Goal: Task Accomplishment & Management: Use online tool/utility

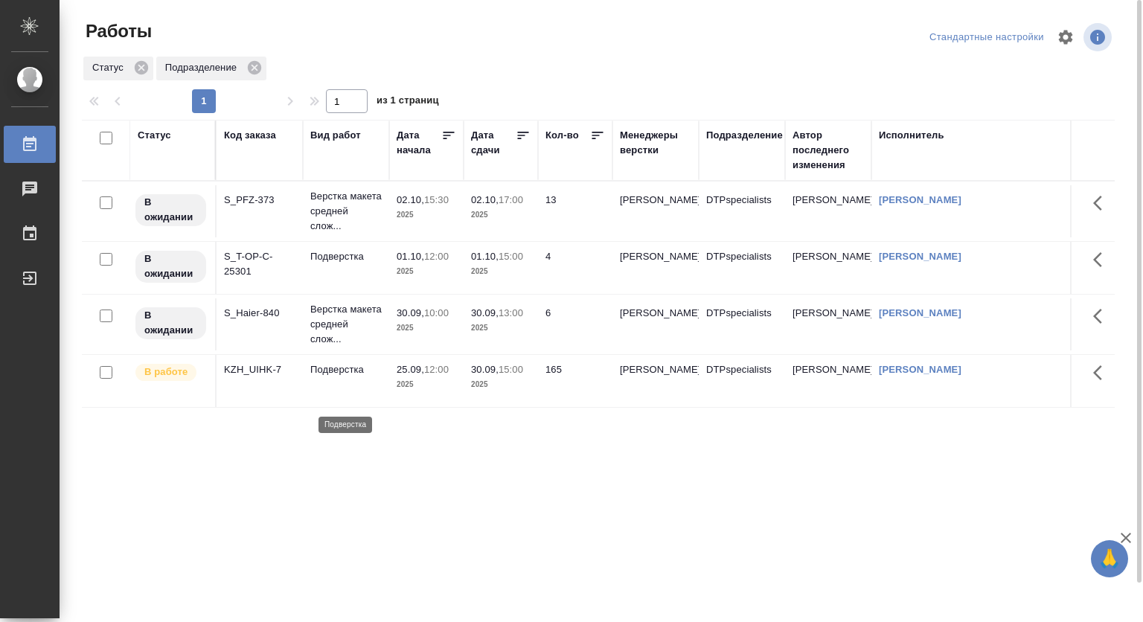
click at [336, 377] on p "Подверстка" at bounding box center [345, 369] width 71 height 15
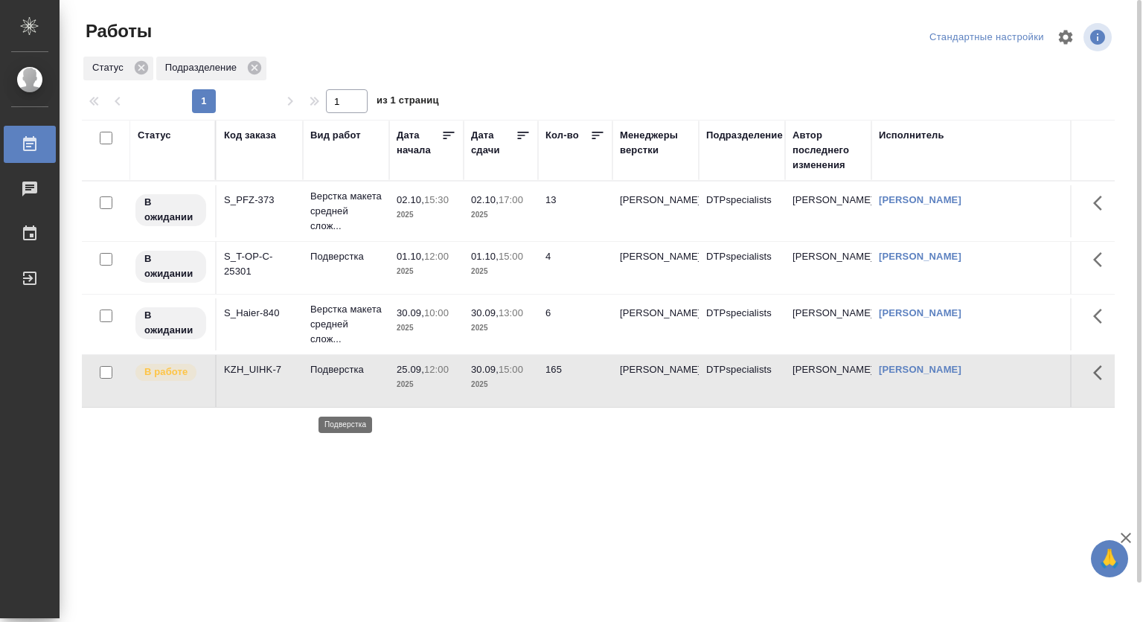
click at [336, 377] on p "Подверстка" at bounding box center [345, 369] width 71 height 15
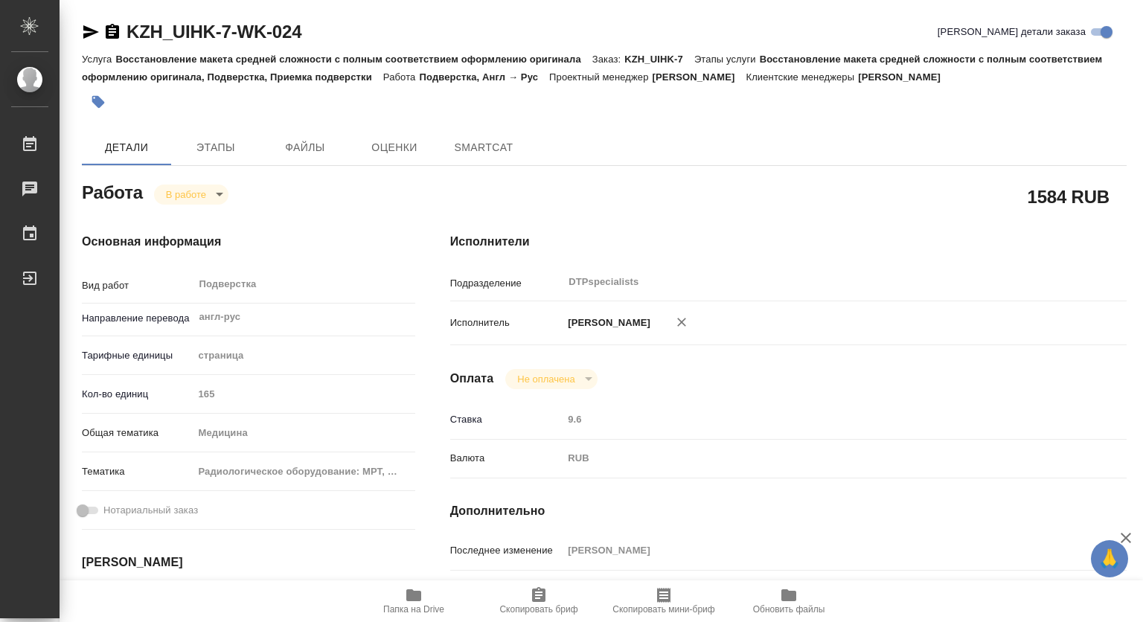
type textarea "x"
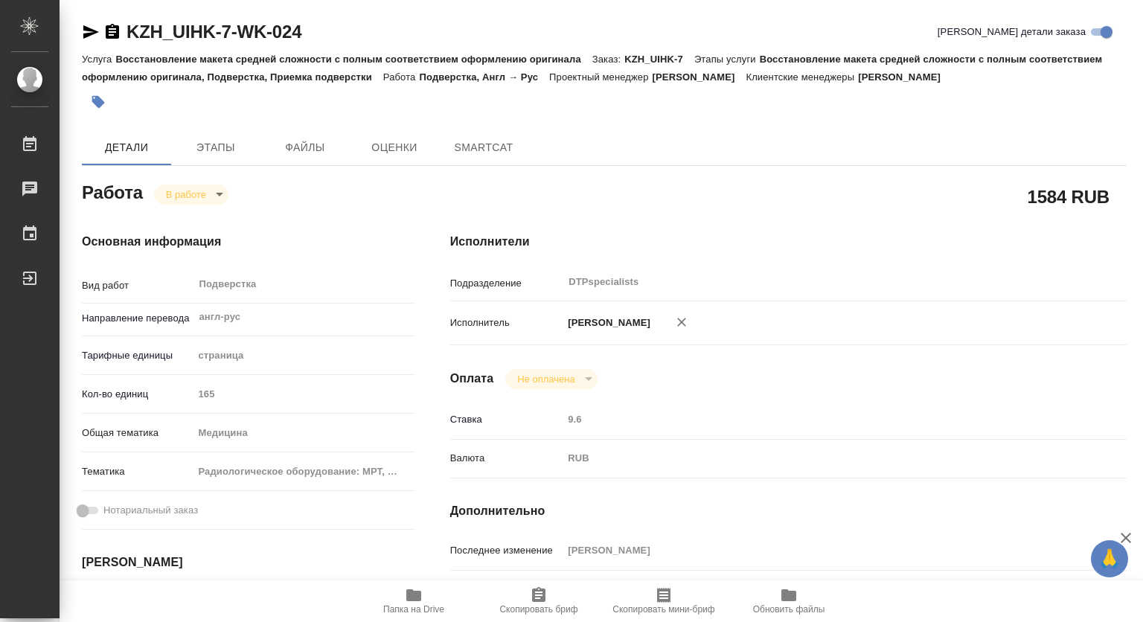
type textarea "x"
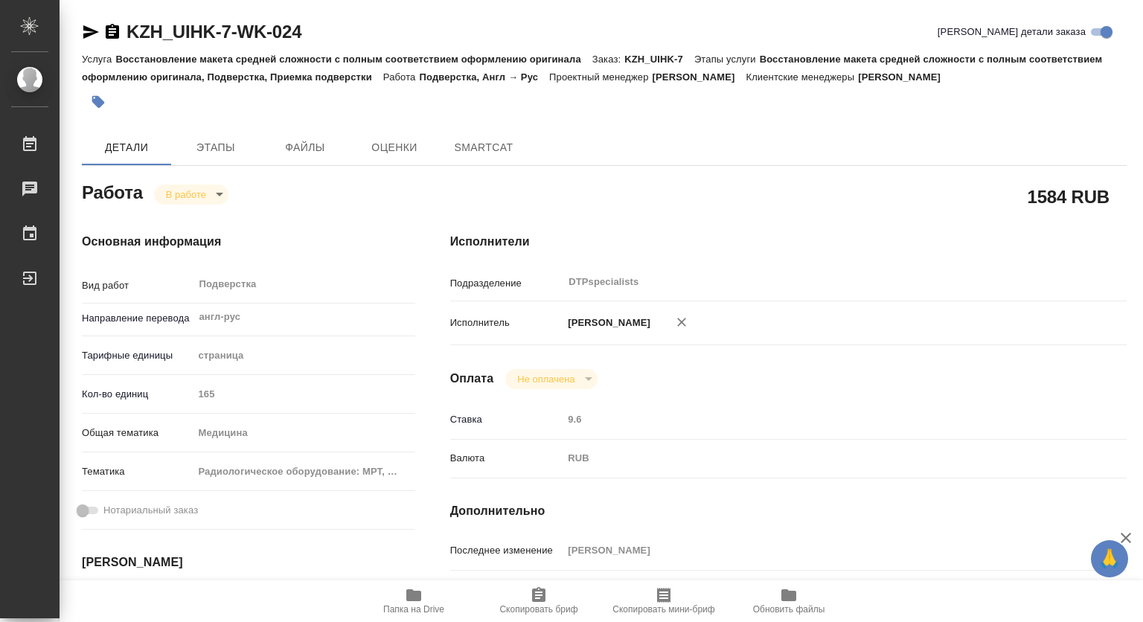
type textarea "x"
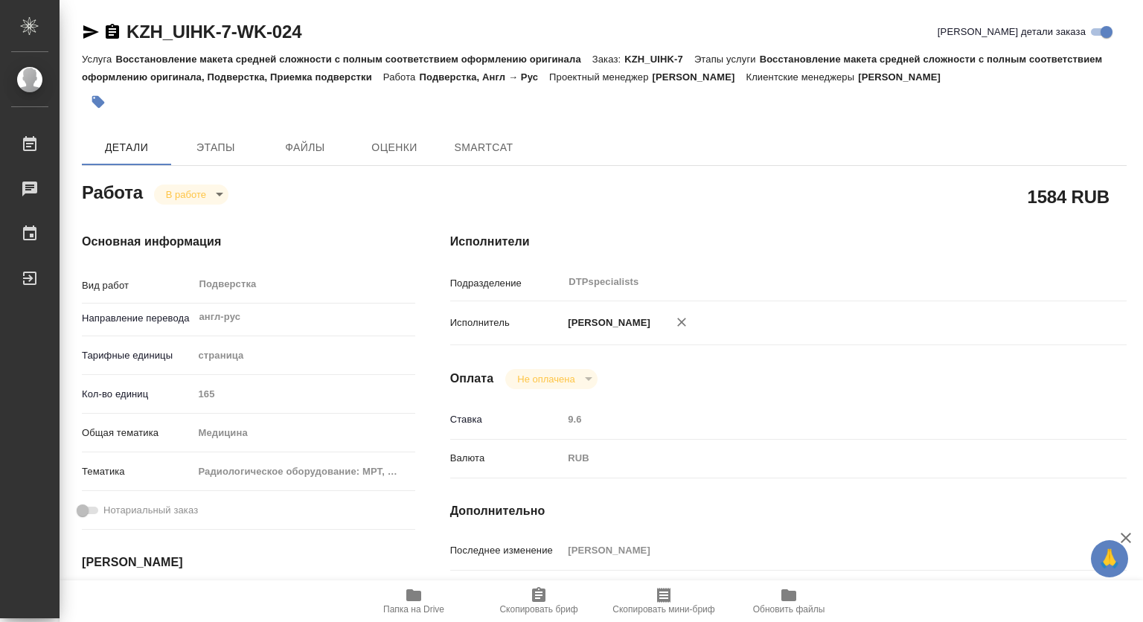
type textarea "x"
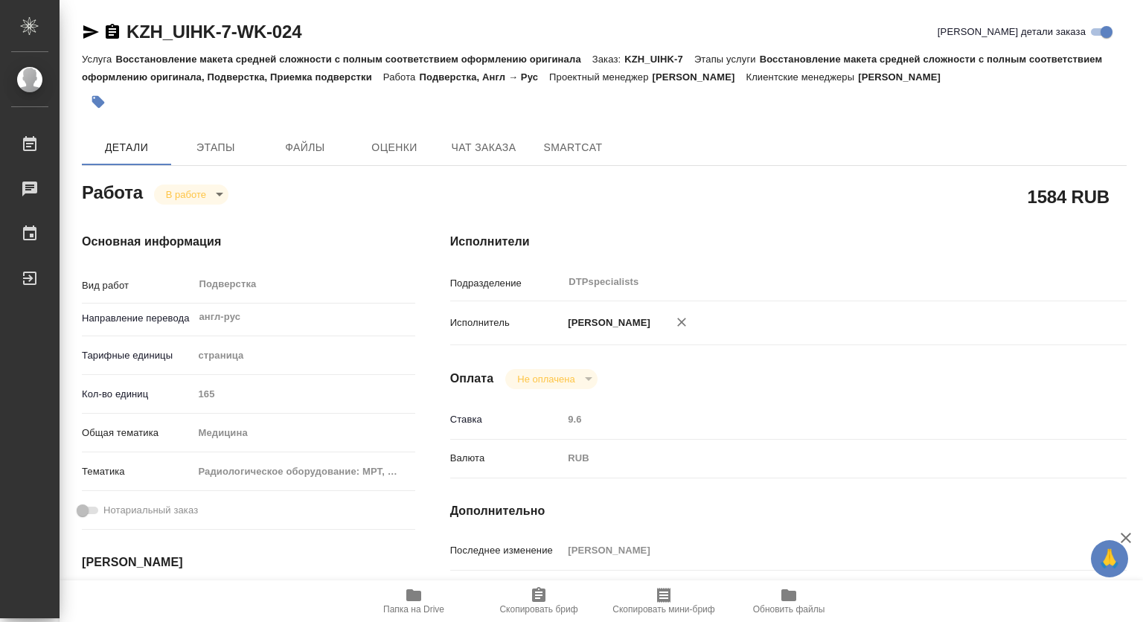
type textarea "x"
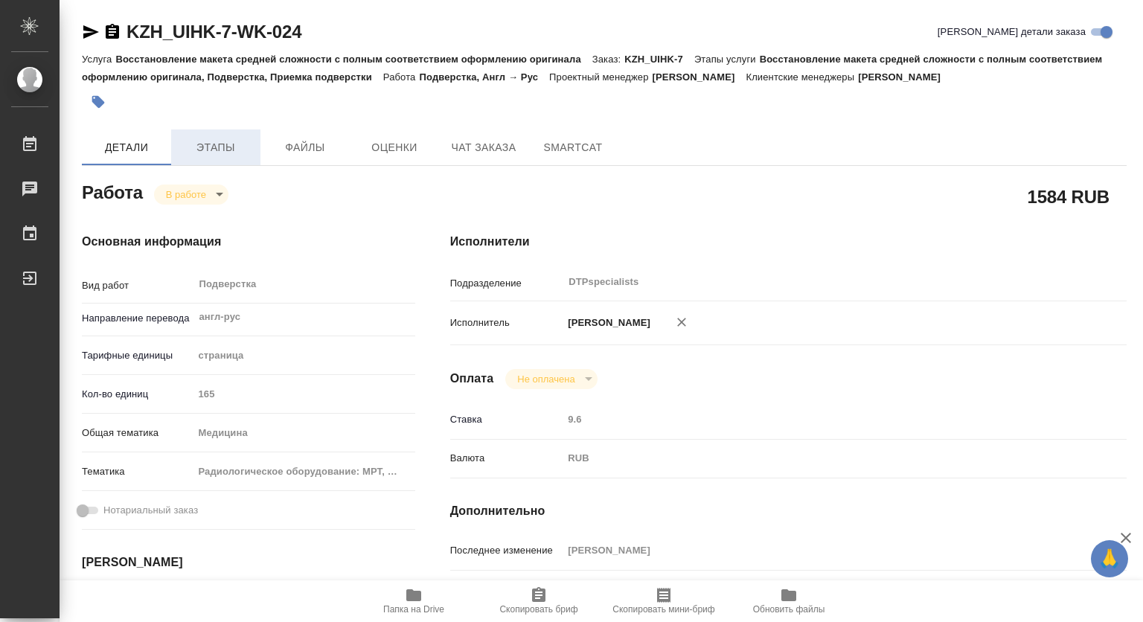
type textarea "x"
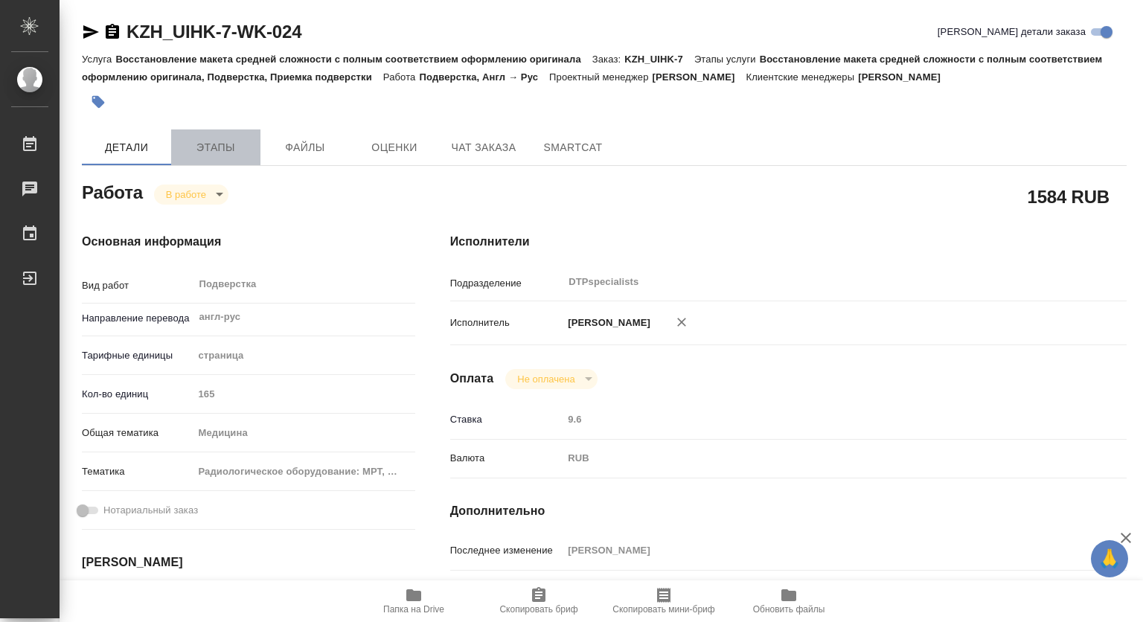
click at [231, 149] on span "Этапы" at bounding box center [215, 147] width 71 height 19
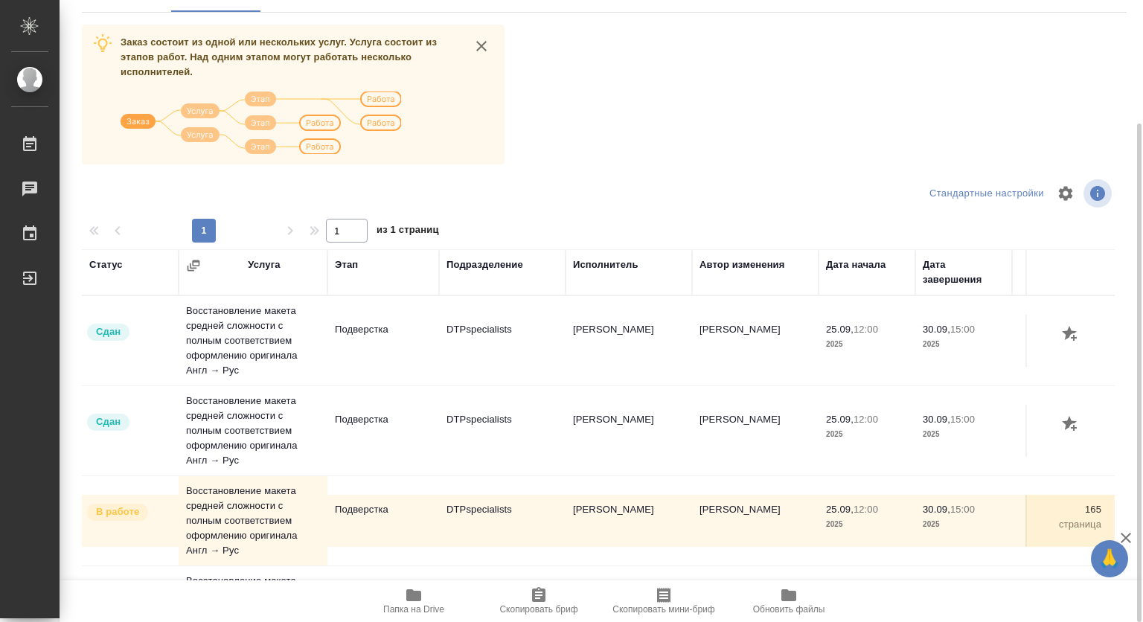
click at [408, 595] on icon "button" at bounding box center [413, 595] width 15 height 12
